Goal: Information Seeking & Learning: Learn about a topic

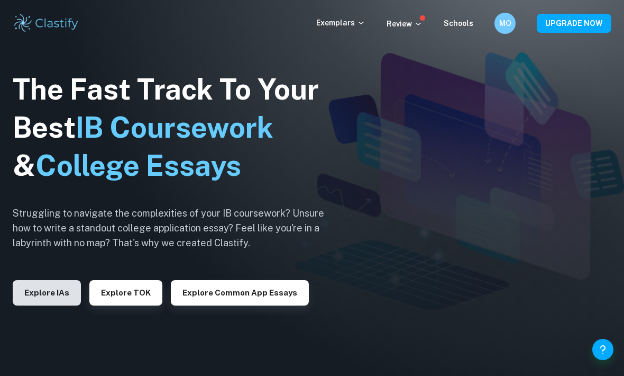
click at [48, 305] on button "Explore IAs" at bounding box center [47, 292] width 68 height 25
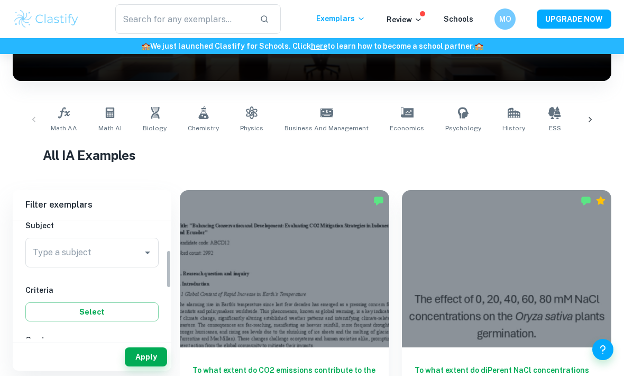
scroll to position [121, 0]
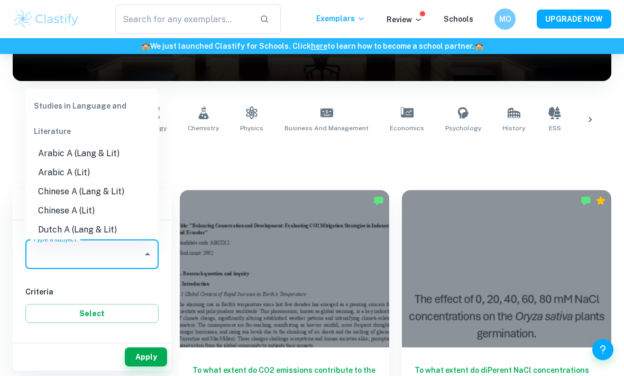
click at [105, 253] on input "Type a subject" at bounding box center [84, 254] width 108 height 20
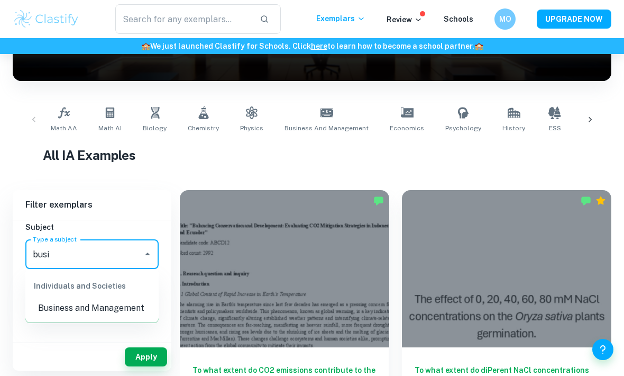
type input "busi"
drag, startPoint x: 105, startPoint y: 254, endPoint x: 114, endPoint y: 313, distance: 59.9
click at [0, 0] on html "We value your privacy We use cookies to enhance your browsing experience, serve…" at bounding box center [312, 21] width 624 height 376
click at [114, 313] on button "Select" at bounding box center [91, 313] width 133 height 19
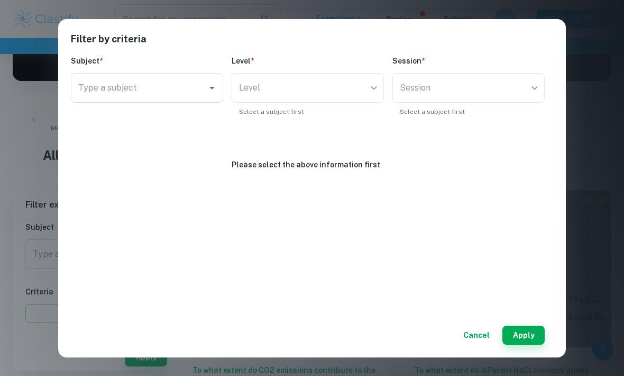
click at [483, 344] on button "Cancel" at bounding box center [476, 334] width 35 height 19
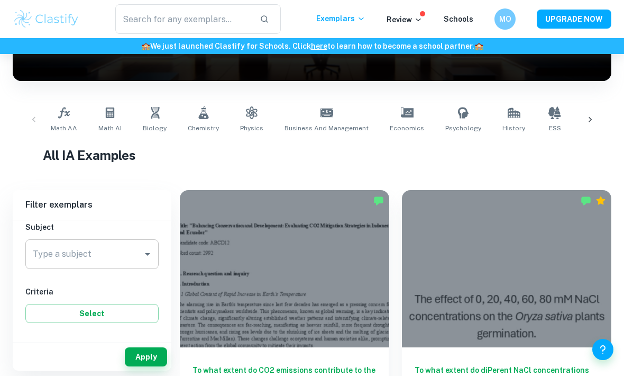
click at [82, 242] on div "Type a subject" at bounding box center [91, 254] width 133 height 30
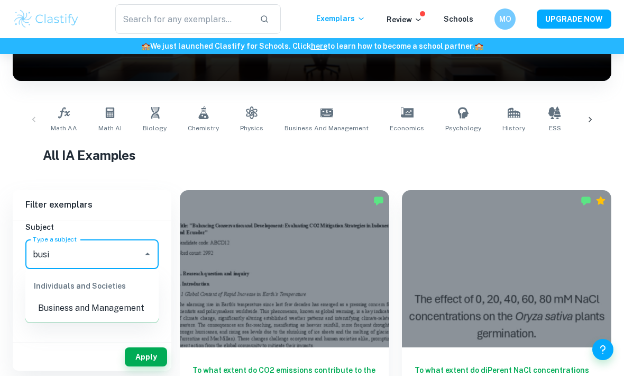
type input "busi"
click at [0, 0] on html "We value your privacy We use cookies to enhance your browsing experience, serve…" at bounding box center [312, 21] width 624 height 376
click at [81, 306] on button "Select" at bounding box center [91, 313] width 133 height 19
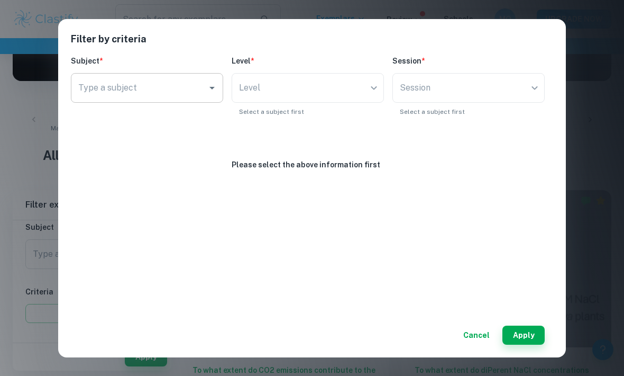
click at [161, 95] on input "Type a subject" at bounding box center [139, 88] width 127 height 20
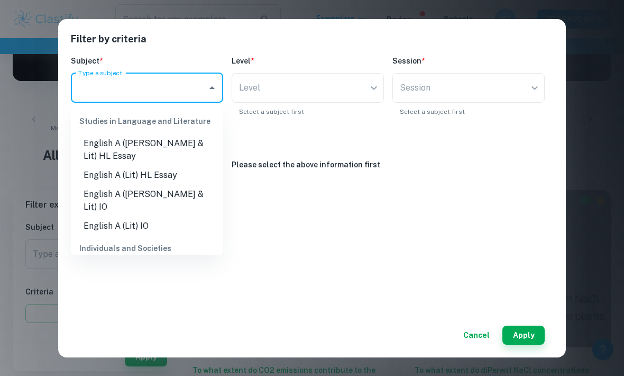
type input "b"
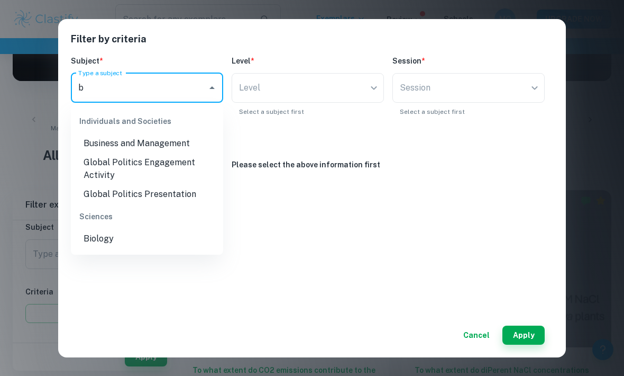
click at [162, 146] on li "Business and Management" at bounding box center [147, 143] width 152 height 19
type input "Business and Management"
type input "current"
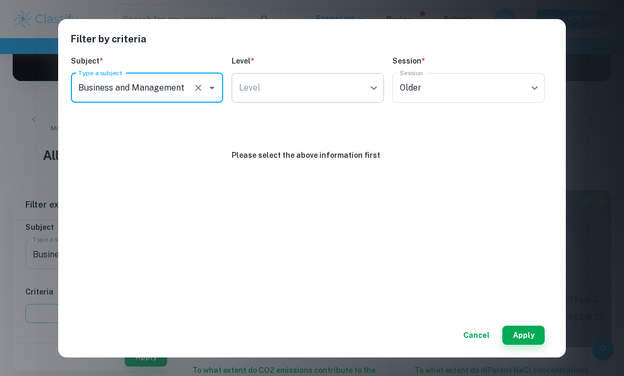
click at [305, 80] on body "We value your privacy We use cookies to enhance your browsing experience, serve…" at bounding box center [312, 75] width 624 height 376
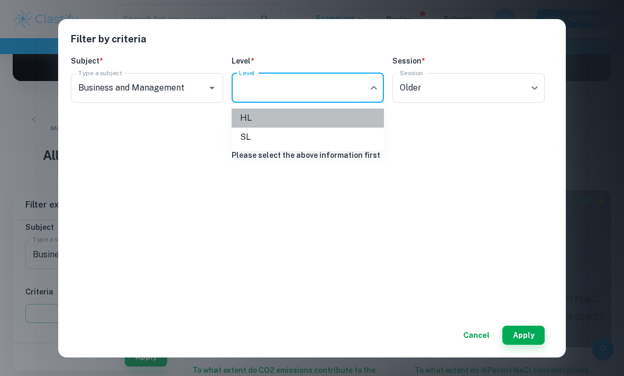
click at [267, 123] on li "HL" at bounding box center [308, 117] width 152 height 19
type input "HL"
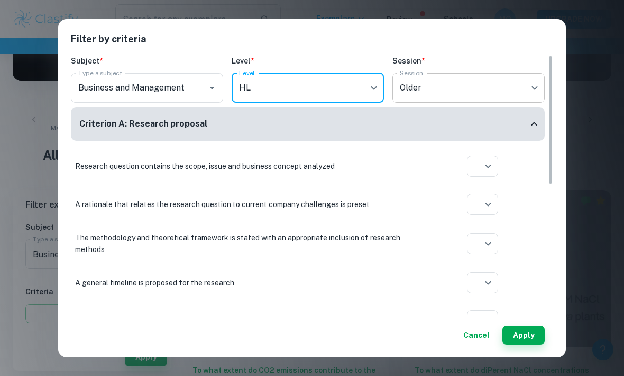
click at [447, 92] on body "We value your privacy We use cookies to enhance your browsing experience, serve…" at bounding box center [312, 75] width 624 height 376
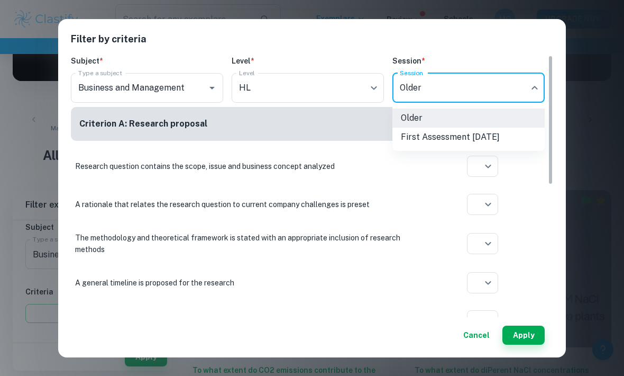
click at [540, 238] on div at bounding box center [312, 188] width 624 height 376
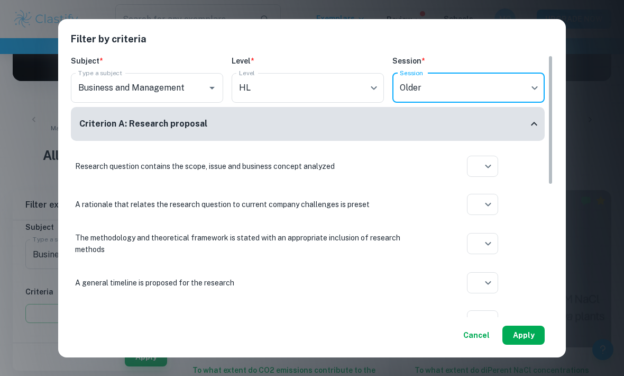
click at [522, 344] on button "Apply" at bounding box center [524, 334] width 42 height 19
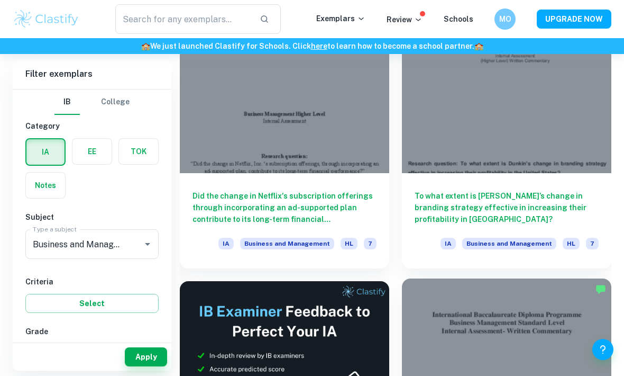
scroll to position [342, 0]
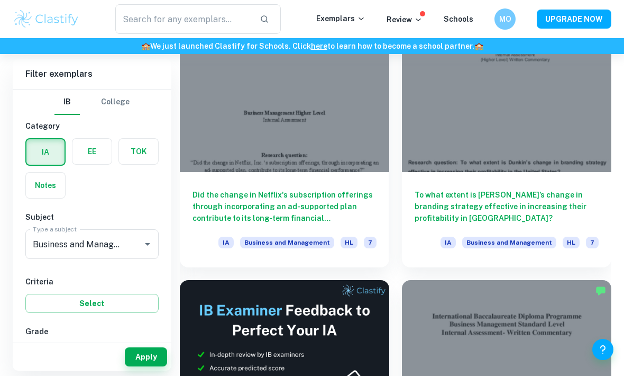
click at [48, 360] on input "7" at bounding box center [41, 353] width 21 height 21
checkbox input "true"
click at [148, 366] on button "Apply" at bounding box center [146, 356] width 42 height 19
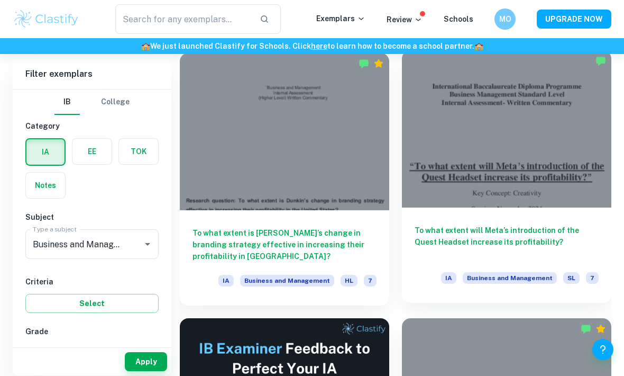
scroll to position [304, 0]
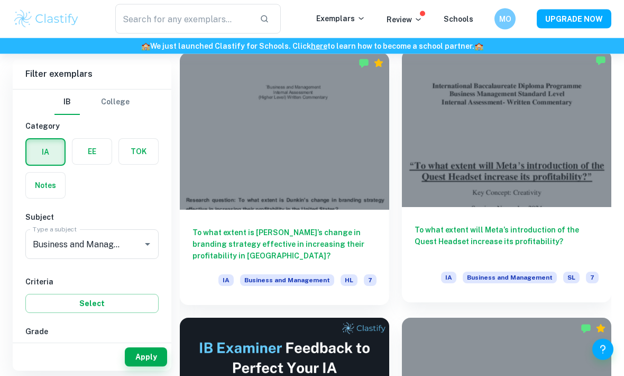
click at [506, 165] on div at bounding box center [507, 128] width 210 height 157
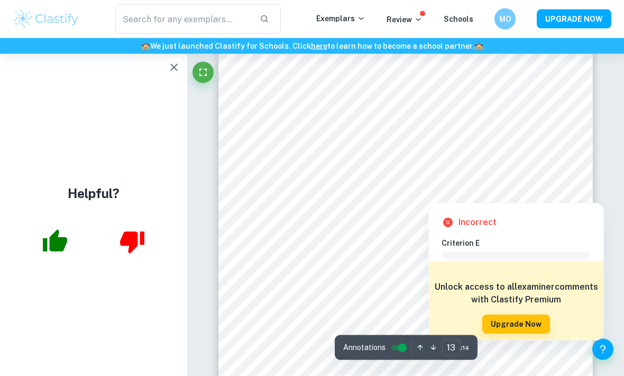
scroll to position [6648, 0]
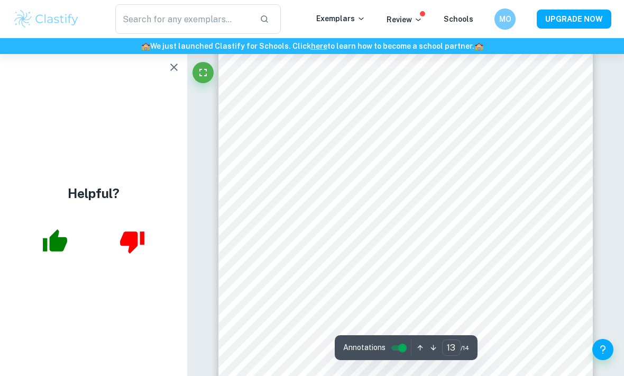
scroll to position [6693, 0]
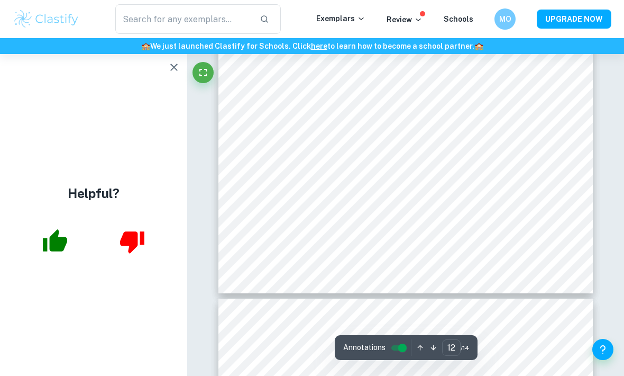
type input "13"
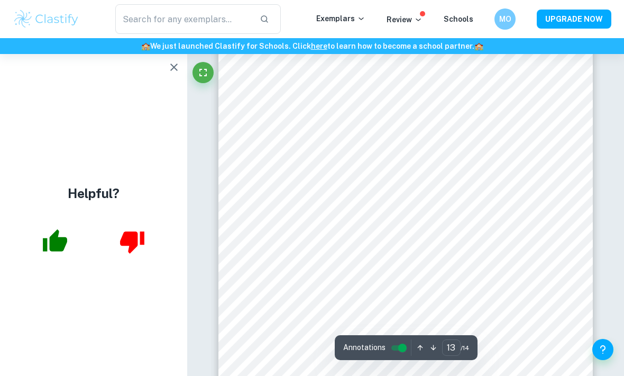
scroll to position [6677, 0]
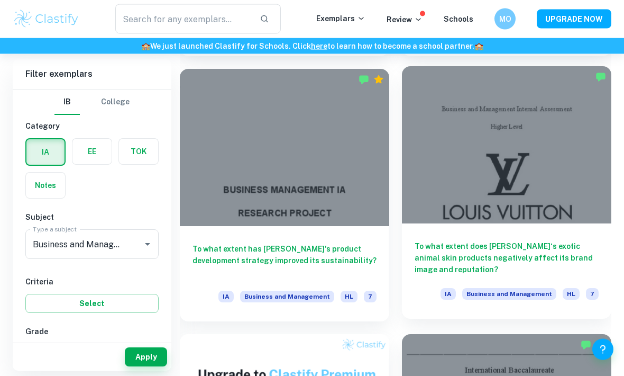
scroll to position [819, 0]
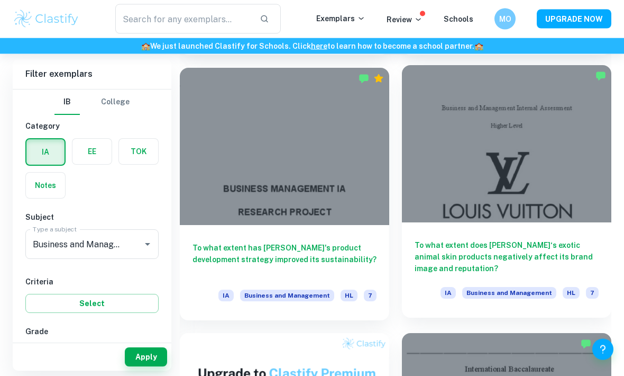
click at [519, 181] on div at bounding box center [507, 144] width 210 height 157
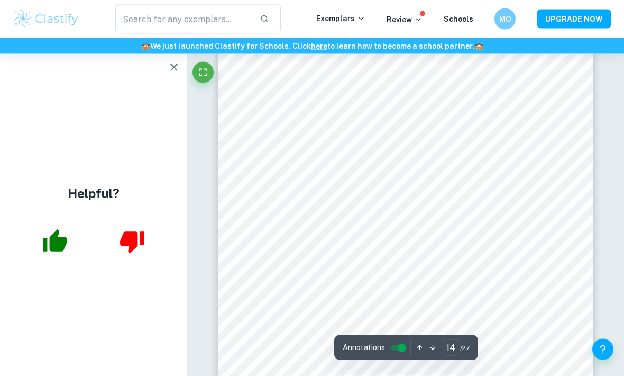
scroll to position [6584, 0]
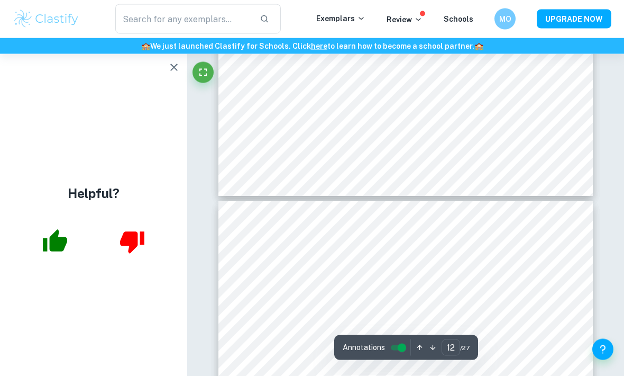
type input "11"
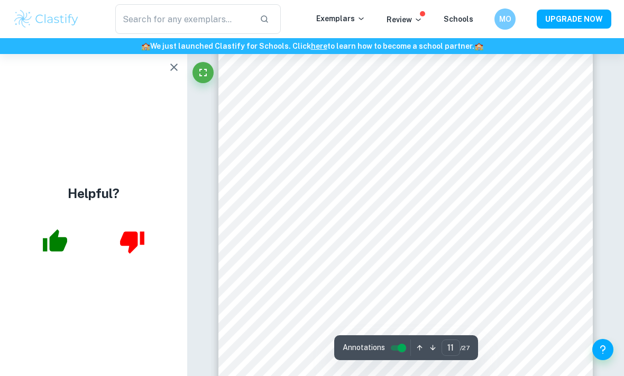
scroll to position [5142, 0]
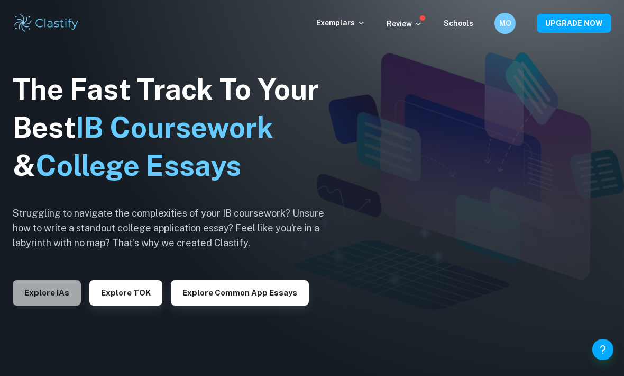
click at [35, 305] on button "Explore IAs" at bounding box center [47, 292] width 68 height 25
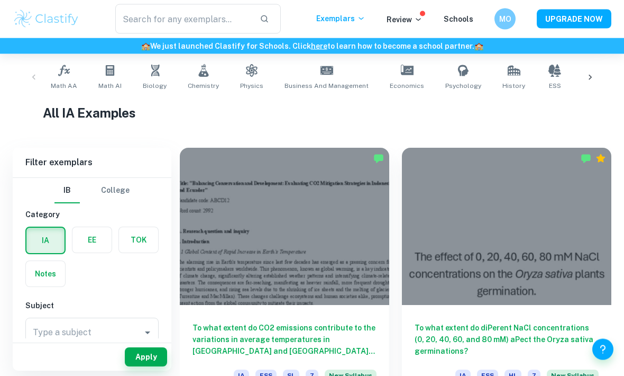
scroll to position [209, 0]
click at [71, 319] on div "Type a subject" at bounding box center [91, 333] width 133 height 30
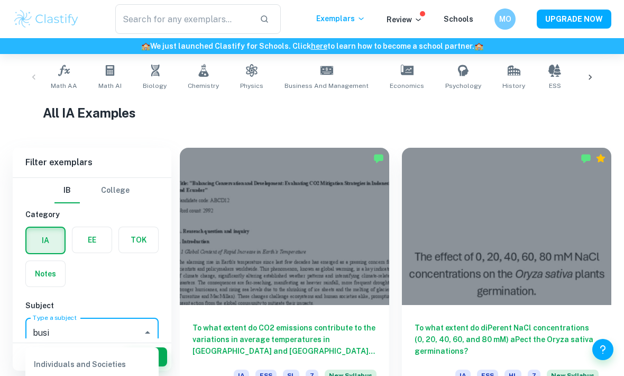
type input "busi"
drag, startPoint x: 71, startPoint y: 321, endPoint x: 107, endPoint y: 387, distance: 75.6
click at [107, 370] on div "Apply" at bounding box center [92, 357] width 159 height 28
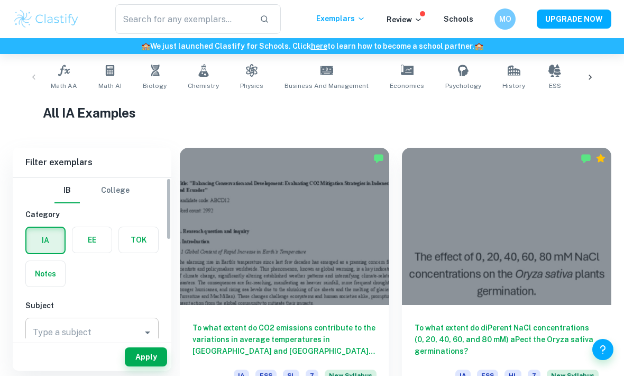
click at [99, 341] on input "Type a subject" at bounding box center [84, 332] width 108 height 20
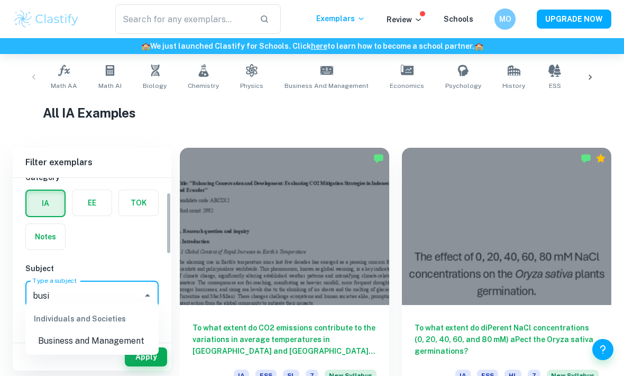
scroll to position [48, 0]
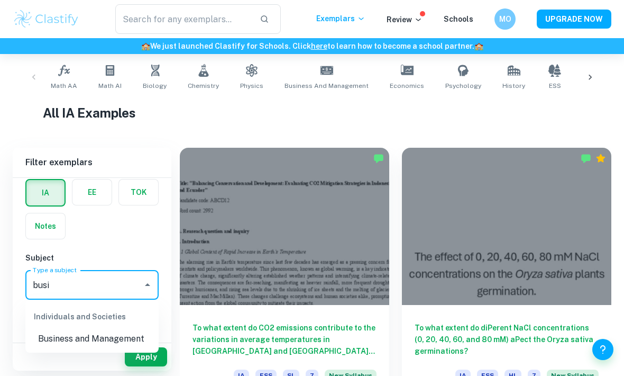
type input "busi"
click at [96, 339] on button "Select" at bounding box center [91, 343] width 133 height 19
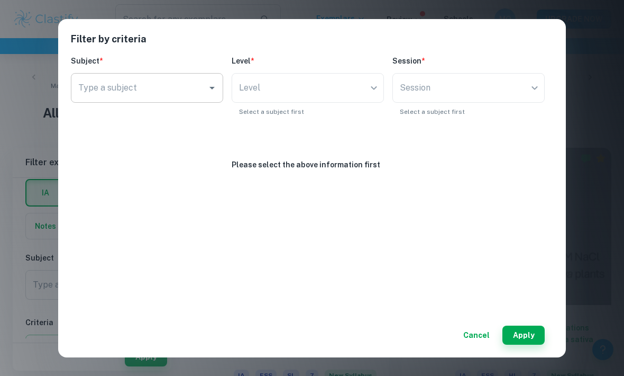
click at [175, 93] on input "Type a subject" at bounding box center [139, 88] width 127 height 20
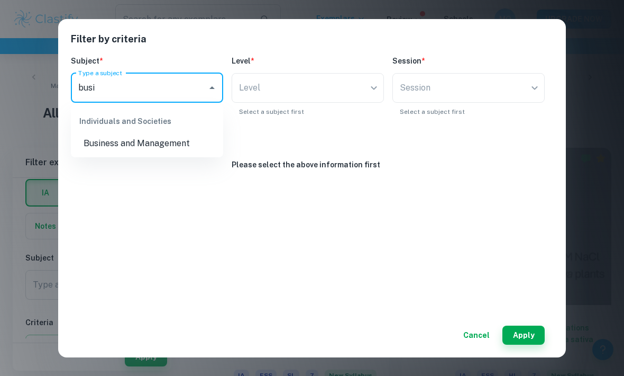
type input "busi"
drag, startPoint x: 175, startPoint y: 89, endPoint x: 144, endPoint y: 145, distance: 63.9
click at [144, 145] on div "Please select the above information first" at bounding box center [308, 143] width 474 height 54
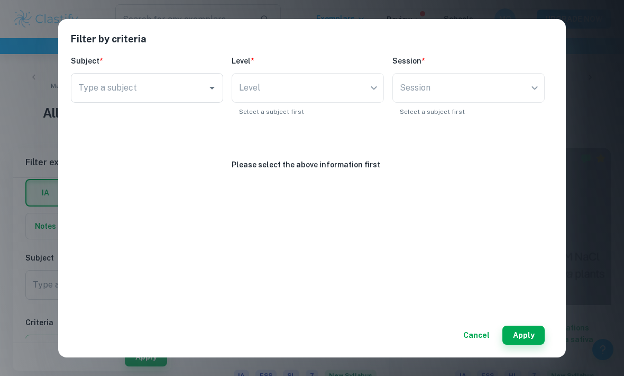
click at [288, 92] on div "​" at bounding box center [308, 88] width 152 height 30
click at [368, 88] on div "​" at bounding box center [308, 88] width 152 height 30
click at [282, 89] on div "​" at bounding box center [308, 88] width 152 height 30
click at [266, 94] on div "​" at bounding box center [308, 88] width 152 height 30
click at [296, 87] on div "​" at bounding box center [308, 88] width 152 height 30
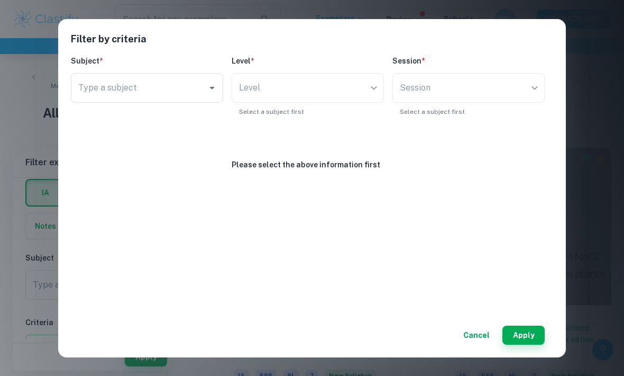
click at [278, 99] on div "​" at bounding box center [308, 88] width 152 height 30
click at [201, 93] on input "Type a subject" at bounding box center [139, 88] width 127 height 20
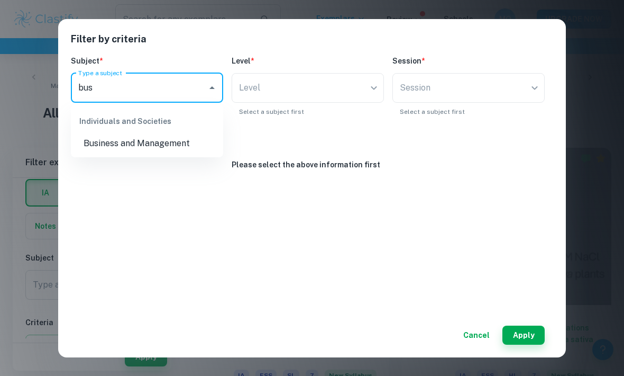
type input "busi"
click at [129, 142] on li "Business and Management" at bounding box center [147, 143] width 152 height 19
type input "Business and Management"
type input "current"
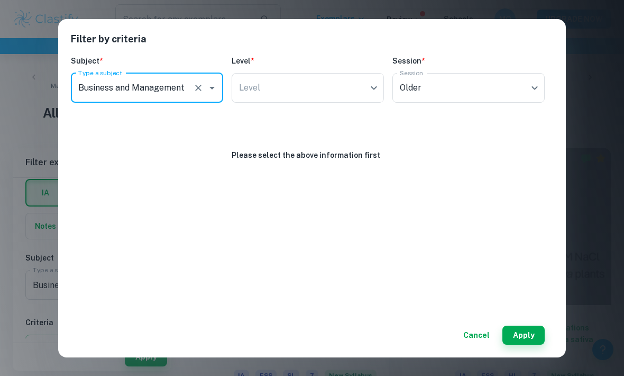
click at [143, 144] on div "Please select the above information first" at bounding box center [308, 134] width 474 height 54
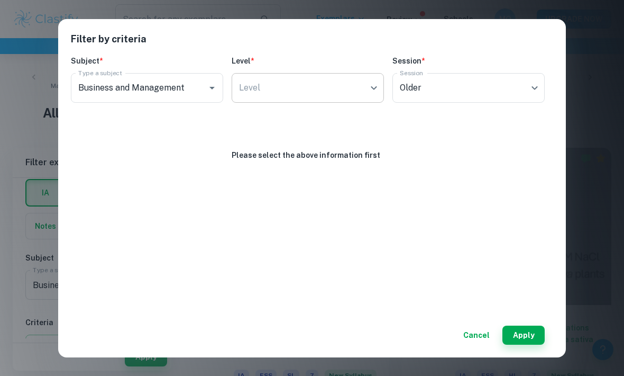
click at [333, 92] on body "We value your privacy We use cookies to enhance your browsing experience, serve…" at bounding box center [312, 33] width 624 height 376
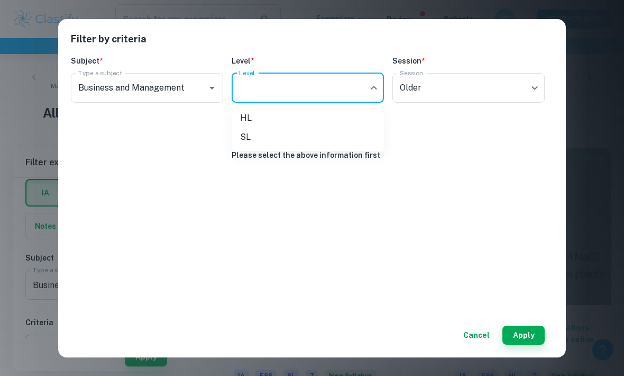
click at [317, 121] on li "HL" at bounding box center [308, 117] width 152 height 19
type input "HL"
click at [489, 87] on body "We value your privacy We use cookies to enhance your browsing experience, serve…" at bounding box center [312, 33] width 624 height 376
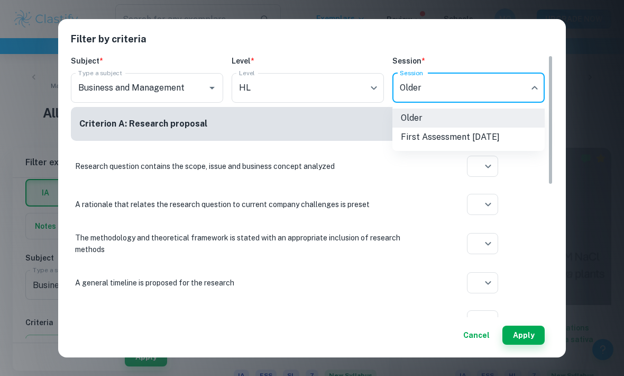
click at [535, 364] on div at bounding box center [312, 188] width 624 height 376
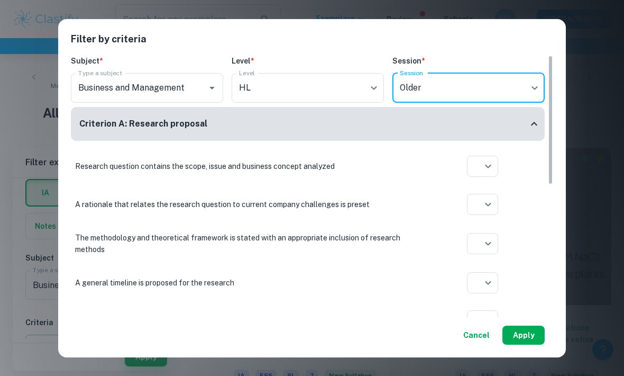
click at [534, 344] on button "Apply" at bounding box center [524, 334] width 42 height 19
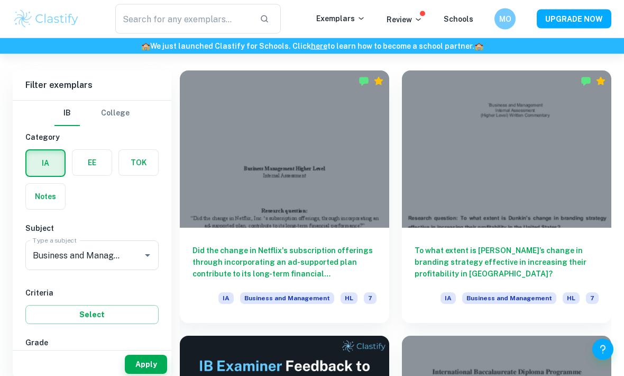
scroll to position [298, 0]
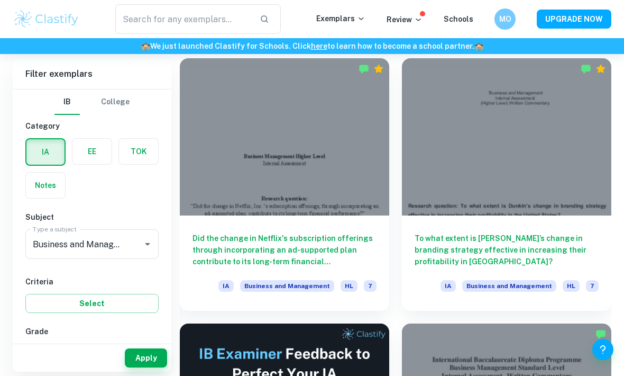
click at [33, 356] on input "7" at bounding box center [41, 353] width 21 height 21
checkbox input "true"
click at [131, 367] on button "Apply" at bounding box center [146, 357] width 42 height 19
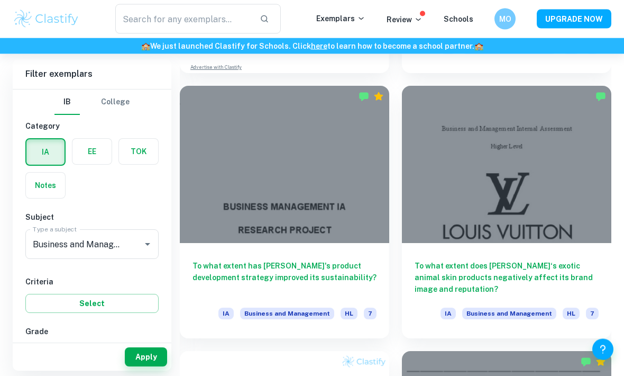
scroll to position [894, 0]
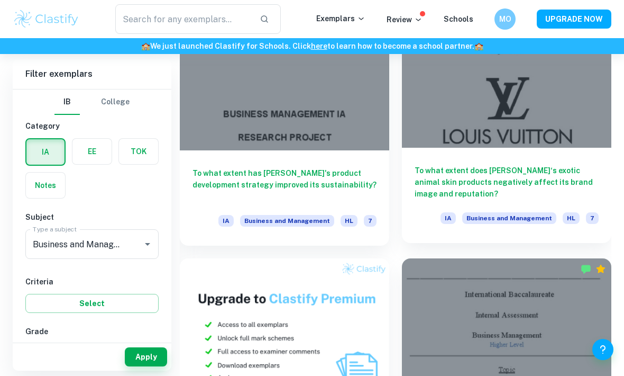
click at [582, 145] on div at bounding box center [507, 68] width 210 height 157
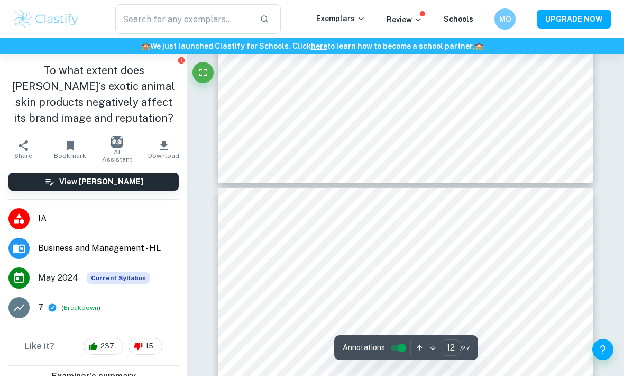
type input "11"
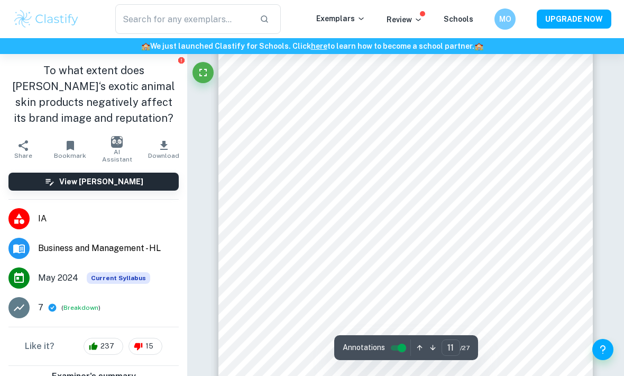
scroll to position [5127, 0]
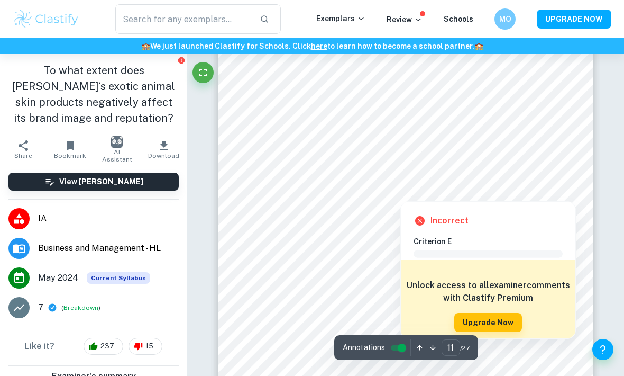
click at [448, 176] on div at bounding box center [397, 178] width 271 height 26
